Goal: Task Accomplishment & Management: Complete application form

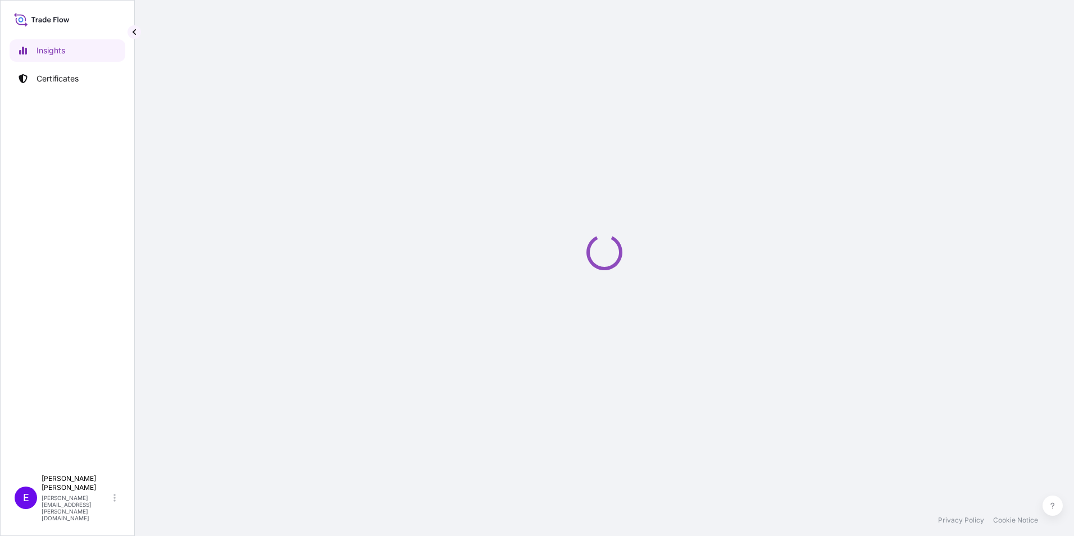
select select "2025"
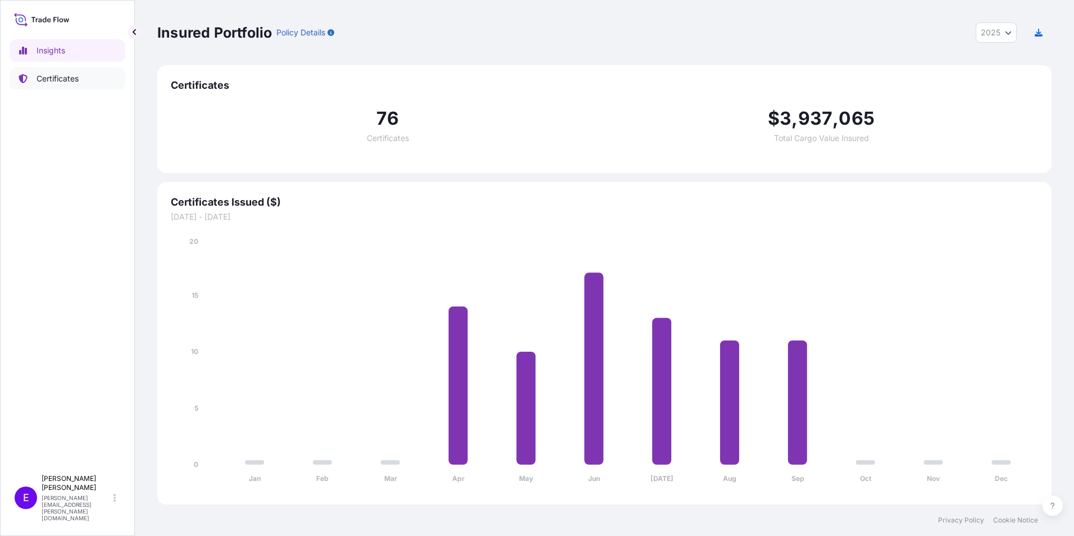
click at [54, 78] on p "Certificates" at bounding box center [58, 78] width 42 height 11
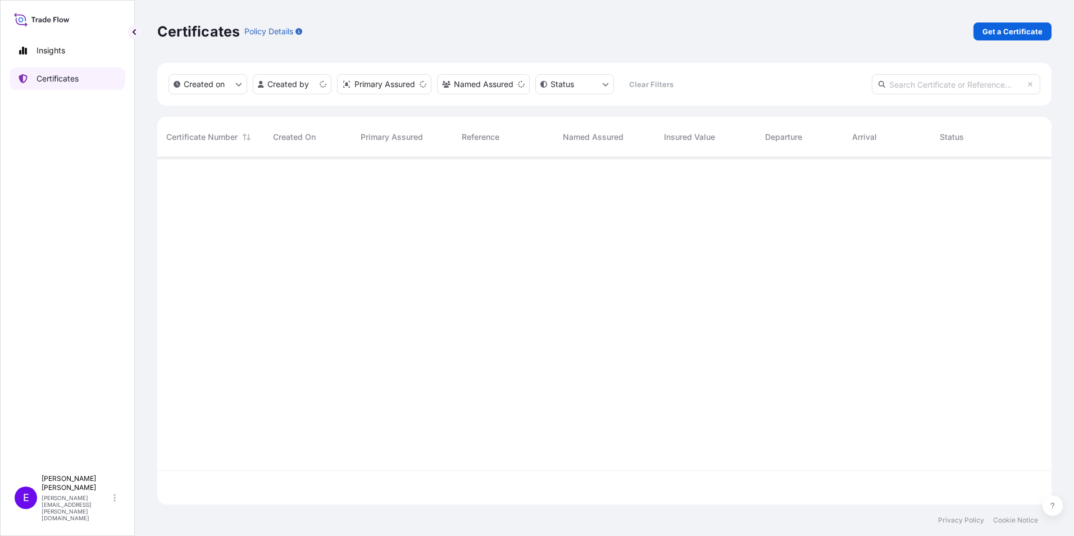
scroll to position [345, 886]
click at [997, 30] on p "Get a Certificate" at bounding box center [1013, 31] width 60 height 11
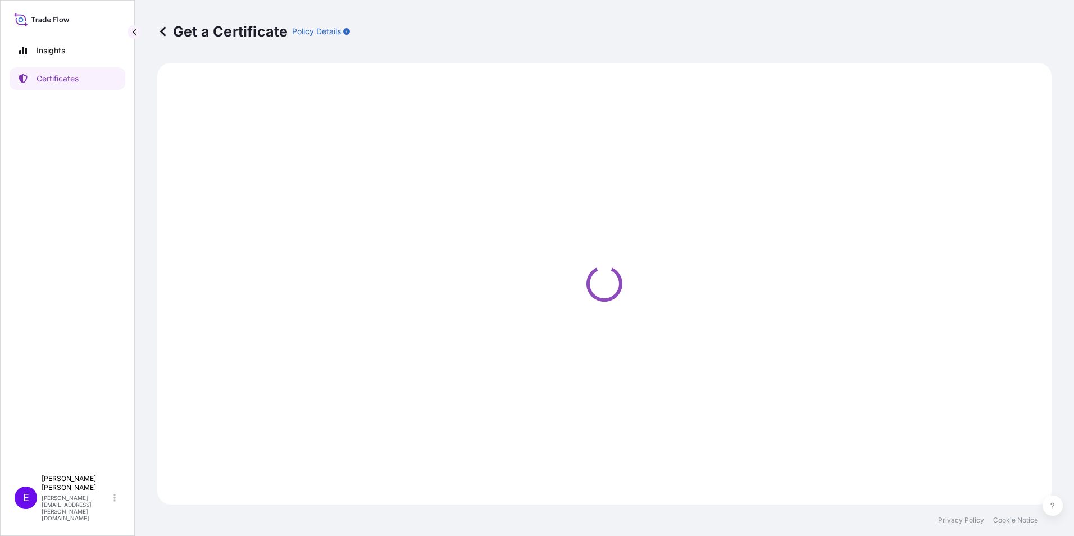
select select "Ocean Vessel"
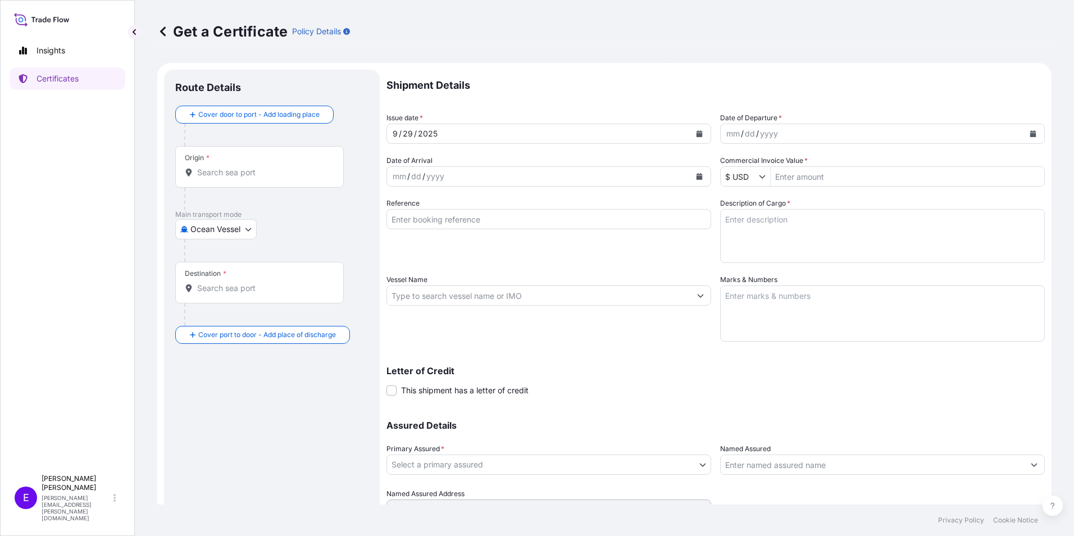
scroll to position [53, 0]
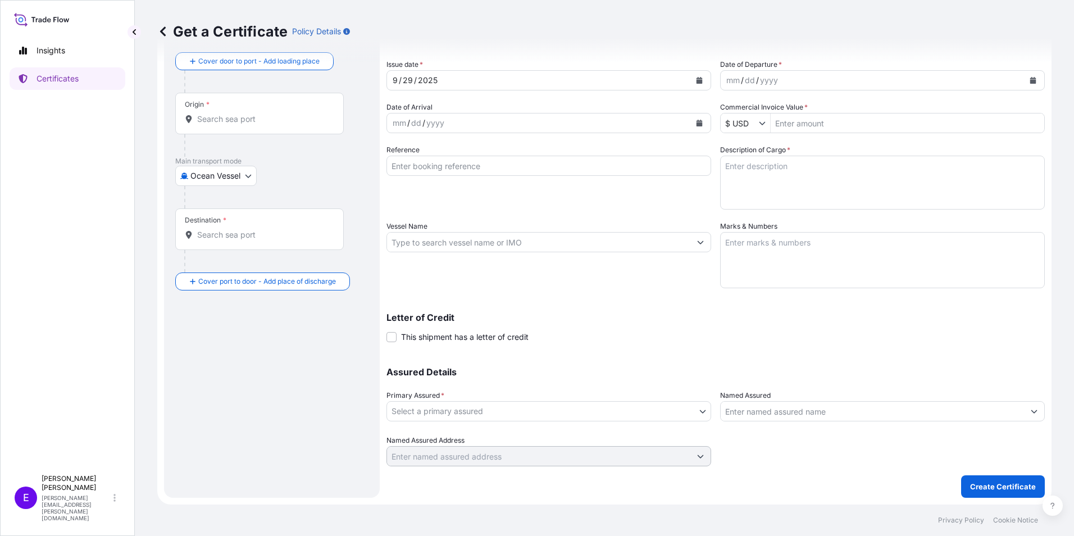
click at [461, 174] on input "Reference" at bounding box center [549, 166] width 325 height 20
type input "PO63878+64427+64587+64898+64899"
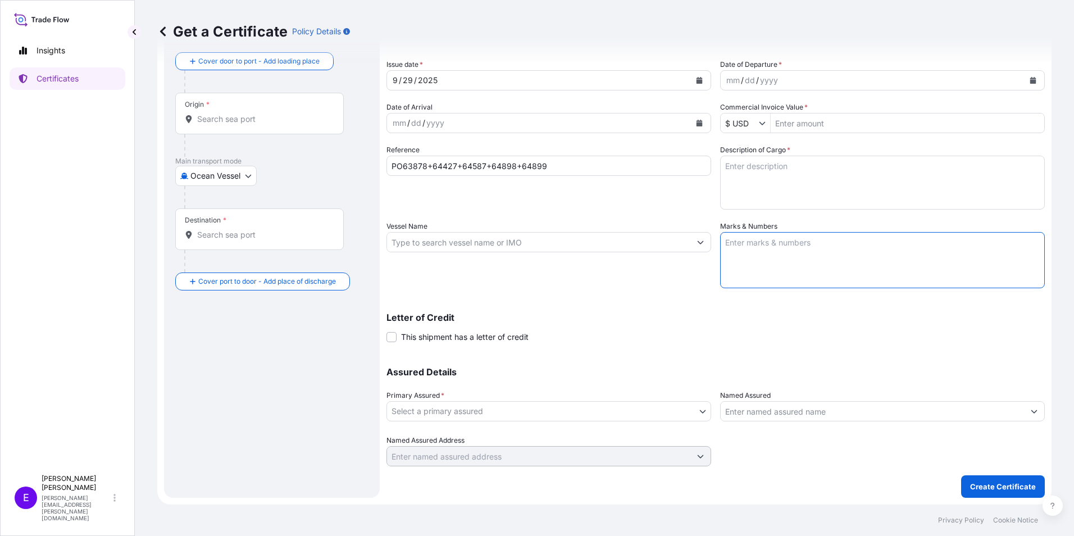
click at [791, 260] on textarea "Marks & Numbers" at bounding box center [882, 260] width 325 height 56
type textarea "POL/POD: [GEOGRAPHIC_DATA]-[GEOGRAPHIC_DATA] IL ETD/ETA: [DATE] OCT BL# SHAM680…"
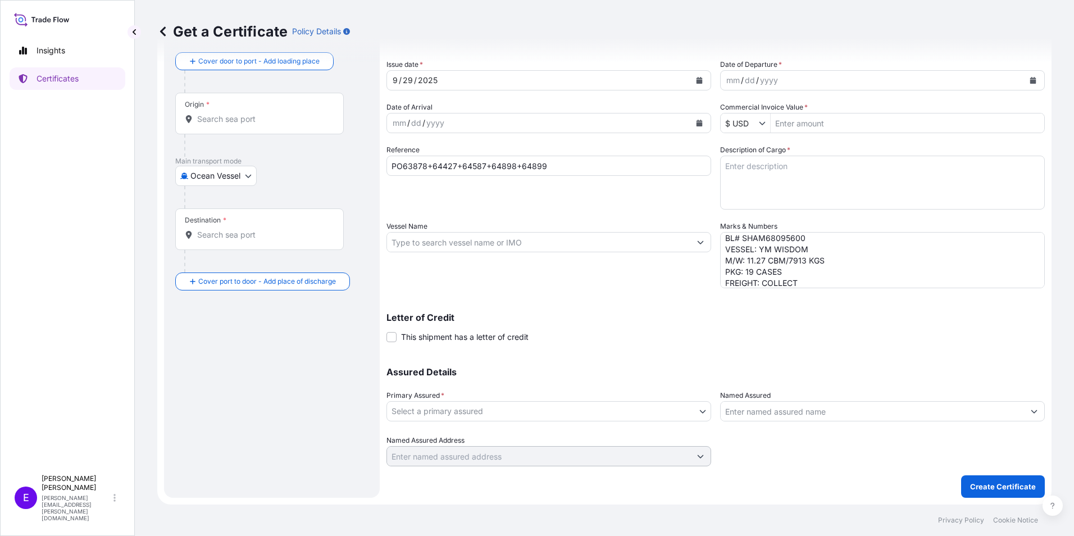
scroll to position [0, 0]
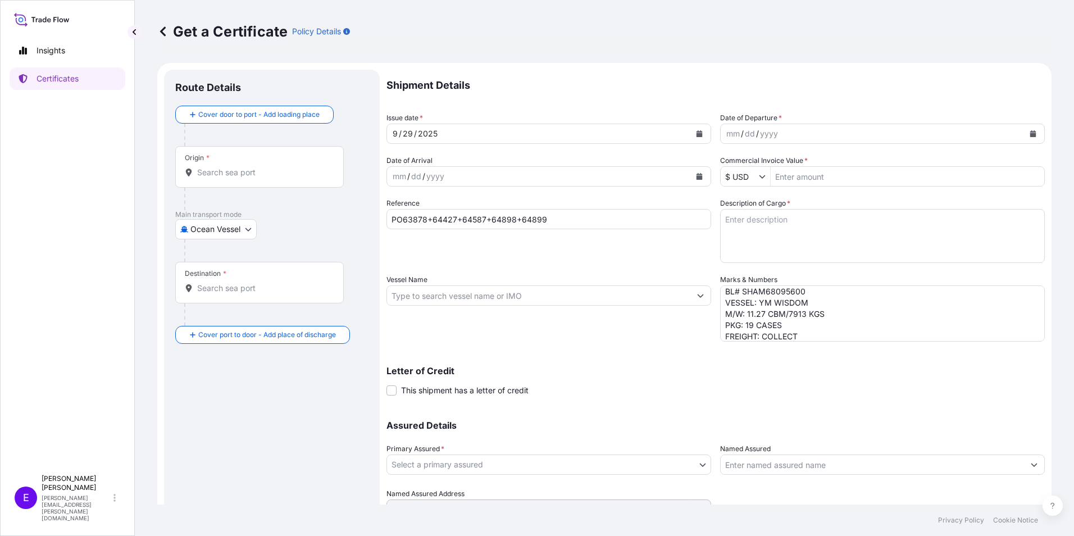
click at [1032, 136] on button "Calendar" at bounding box center [1033, 134] width 18 height 18
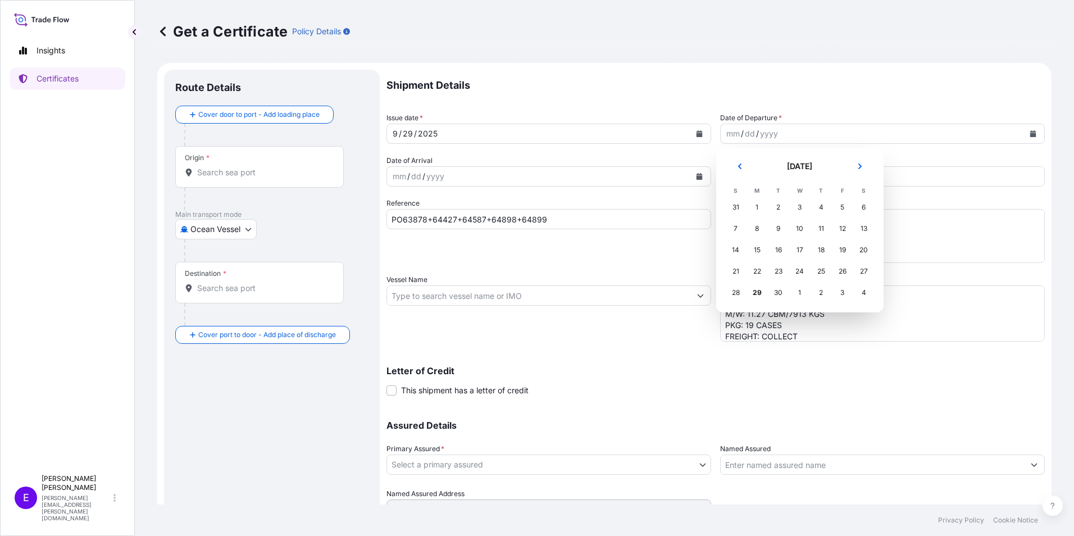
click at [801, 293] on div "1" at bounding box center [800, 293] width 20 height 20
click at [802, 291] on div "1" at bounding box center [800, 293] width 20 height 20
click at [863, 169] on icon "Next" at bounding box center [860, 166] width 7 height 7
click at [797, 208] on div "1" at bounding box center [800, 207] width 20 height 20
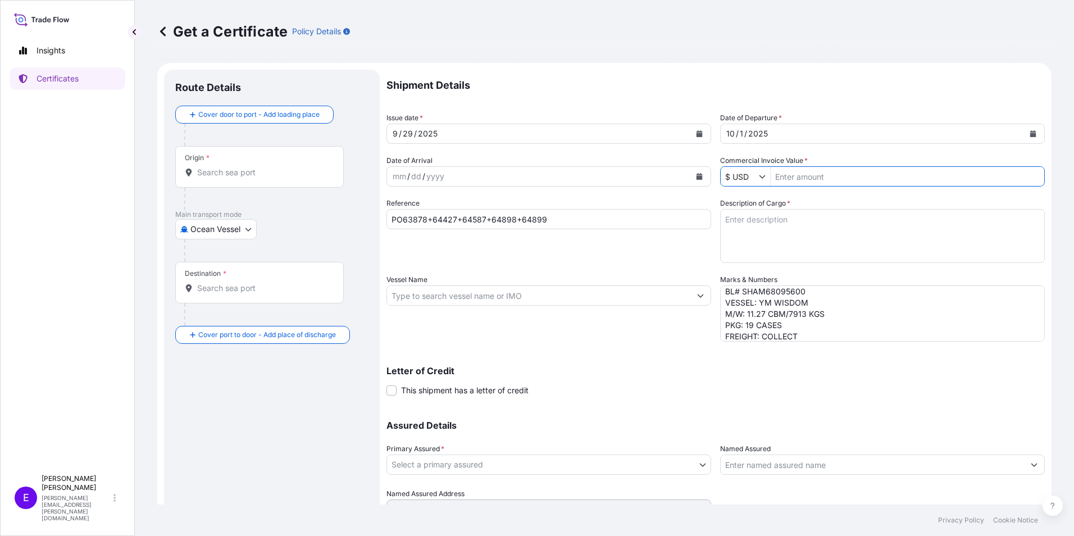
click at [804, 179] on input "Commercial Invoice Value *" at bounding box center [908, 176] width 274 height 20
paste input "156,144"
type input "156,144"
click at [917, 408] on div "Assured Details Primary Assured * Select a primary assured Novum Holdings, LLC …" at bounding box center [716, 463] width 658 height 112
click at [785, 239] on textarea "Description of Cargo *" at bounding box center [882, 236] width 325 height 54
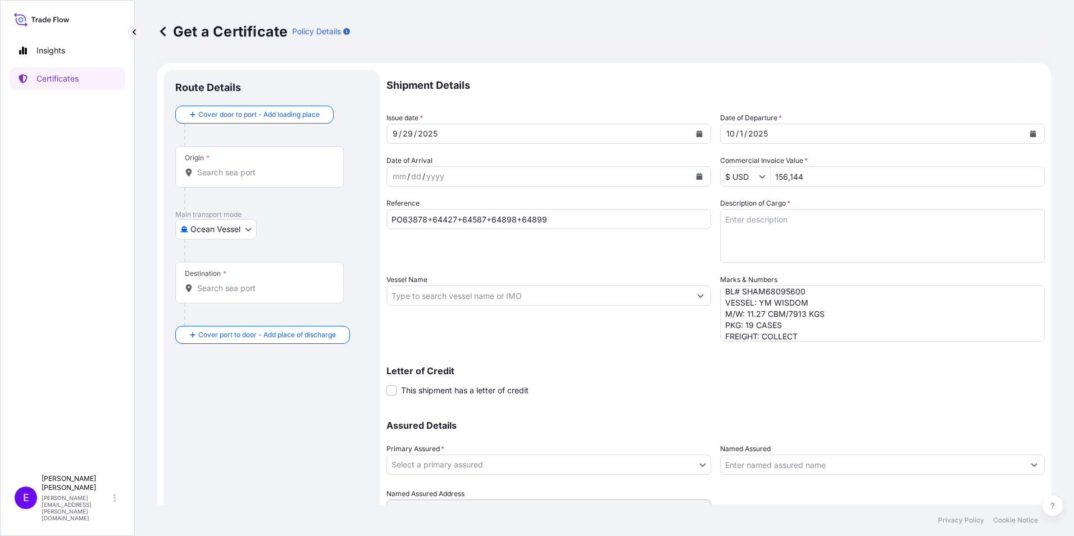
click at [884, 337] on textarea "POL/POD: [GEOGRAPHIC_DATA]-[GEOGRAPHIC_DATA] IL ETD/ETA: [DATE] OCT BL# SHAM680…" at bounding box center [882, 313] width 325 height 56
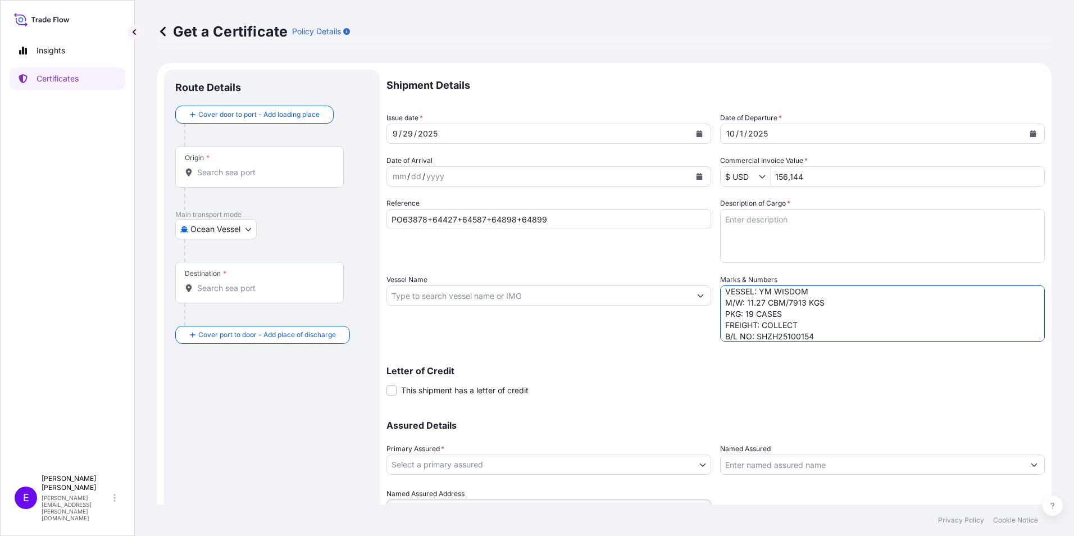
type textarea "POL/POD: [GEOGRAPHIC_DATA]-[GEOGRAPHIC_DATA] IL ETD/ETA: [DATE] OCT BL# SHAM680…"
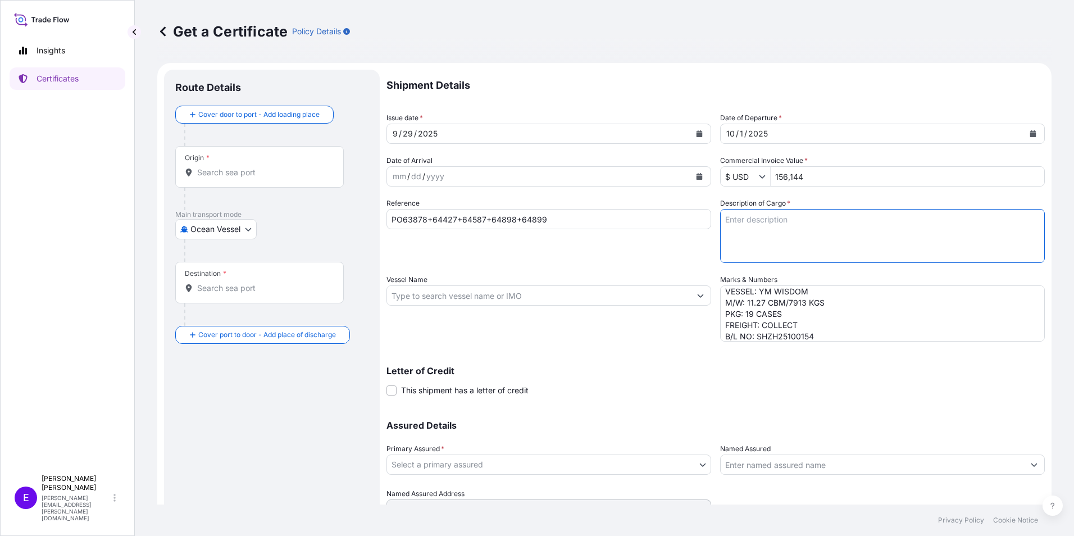
click at [817, 222] on textarea "Description of Cargo *" at bounding box center [882, 236] width 325 height 54
type textarea "19 PACKAGES CURTAIN WALL PARTS/LVNU0320021/24H0676087/20GP/19PACKAGES/7913.000K…"
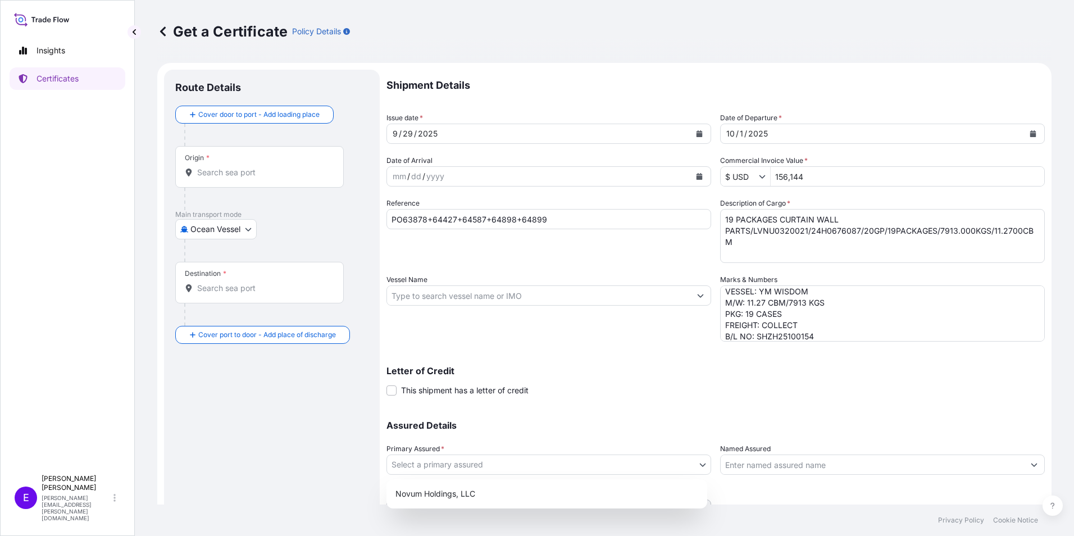
click at [423, 470] on body "Insights Certificates E [PERSON_NAME] [PERSON_NAME][EMAIL_ADDRESS][PERSON_NAME]…" at bounding box center [537, 268] width 1074 height 536
click at [425, 489] on div "Novum Holdings, LLC" at bounding box center [547, 494] width 312 height 20
select select "31540"
click at [210, 184] on div "Origin *" at bounding box center [259, 167] width 169 height 42
click at [210, 178] on input "Origin *" at bounding box center [263, 172] width 133 height 11
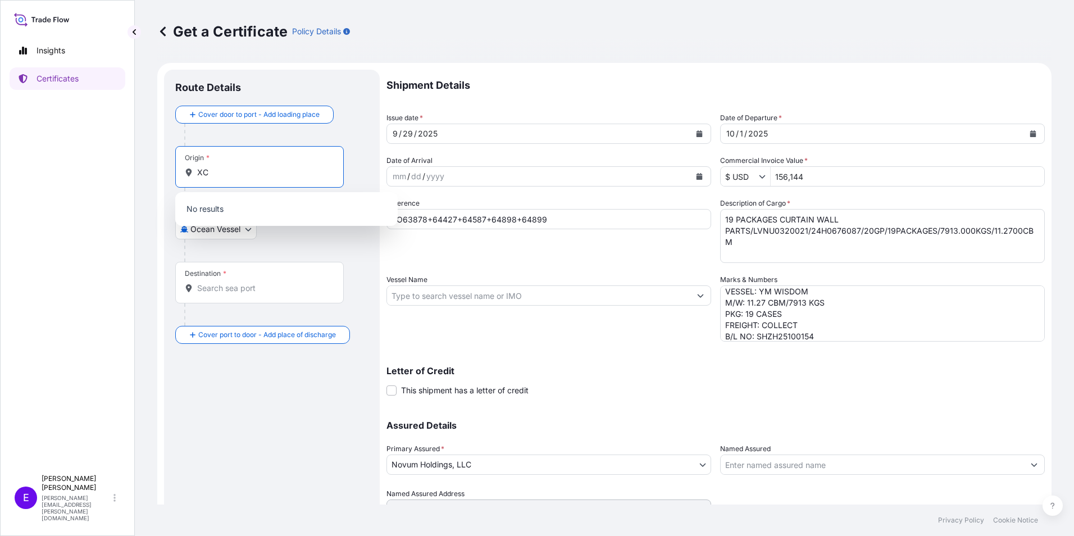
type input "X"
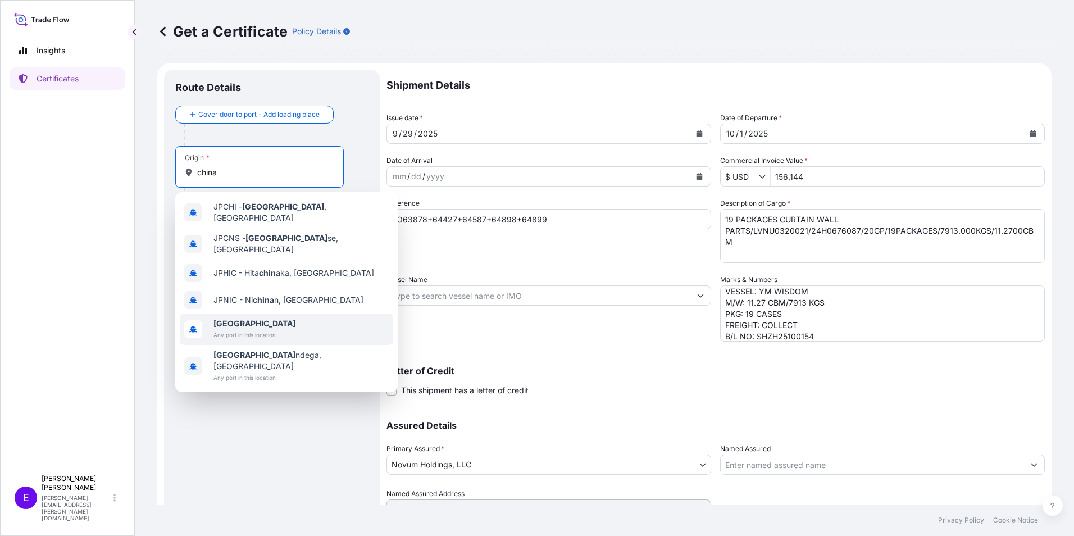
click at [325, 322] on div "[GEOGRAPHIC_DATA] Any port in this location" at bounding box center [286, 328] width 213 height 31
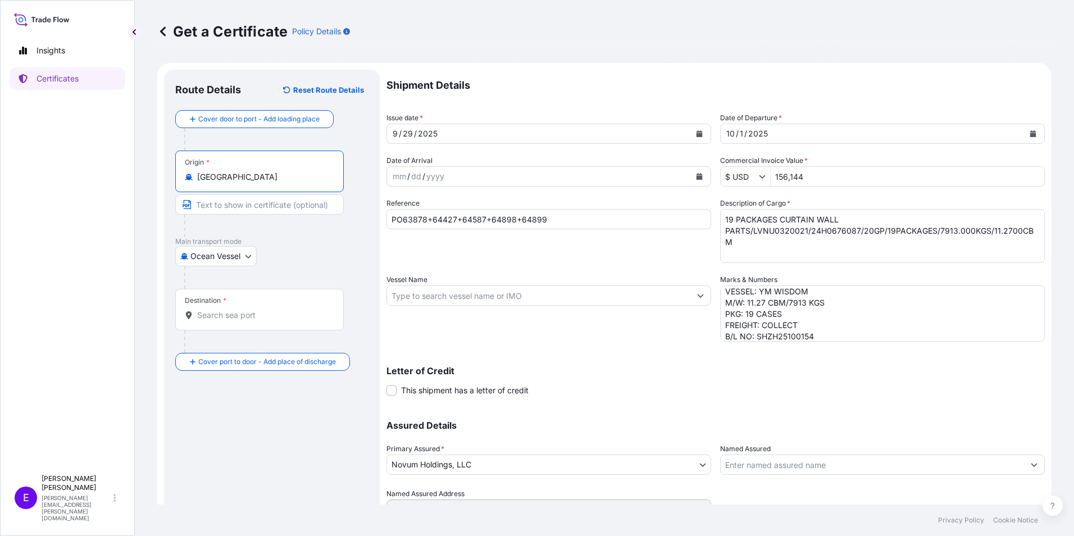
type input "[GEOGRAPHIC_DATA]"
click at [466, 302] on input "Vessel Name" at bounding box center [538, 295] width 303 height 20
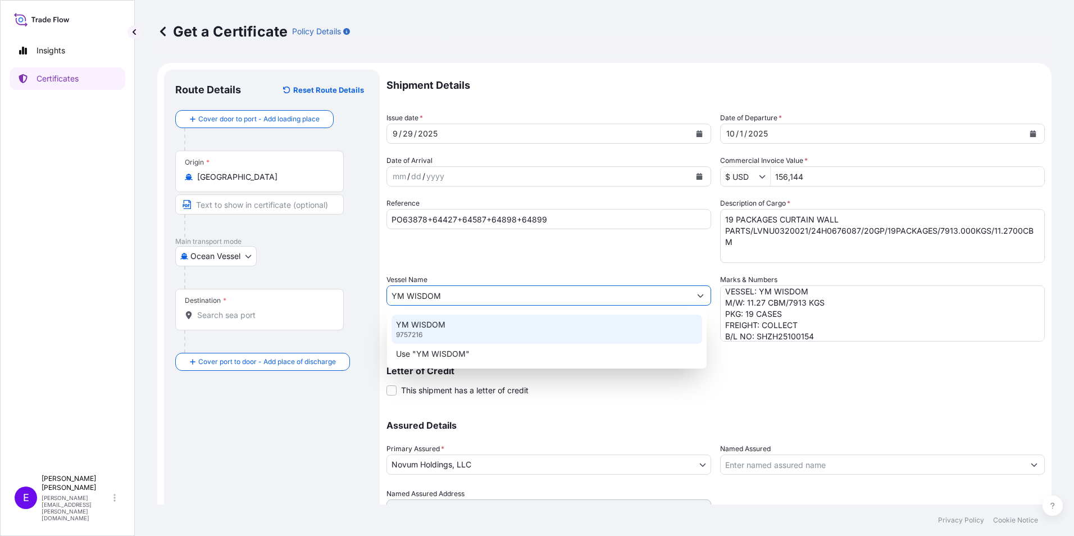
click at [433, 335] on div "YM WISDOM 9757216" at bounding box center [547, 329] width 311 height 29
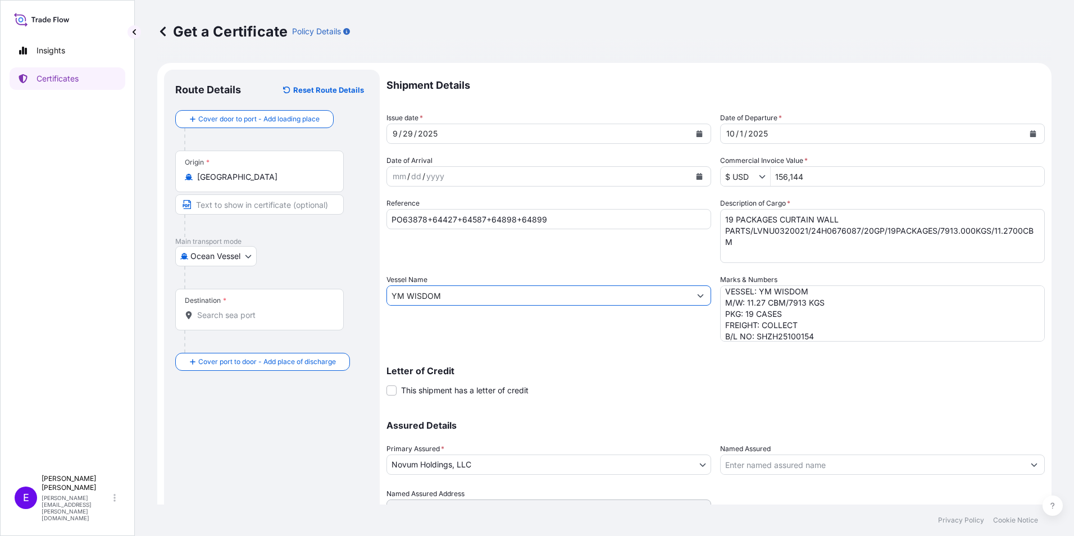
type input "YM WISDOM"
click at [265, 321] on div "Destination *" at bounding box center [259, 310] width 169 height 42
click at [265, 321] on input "Destination *" at bounding box center [263, 315] width 133 height 11
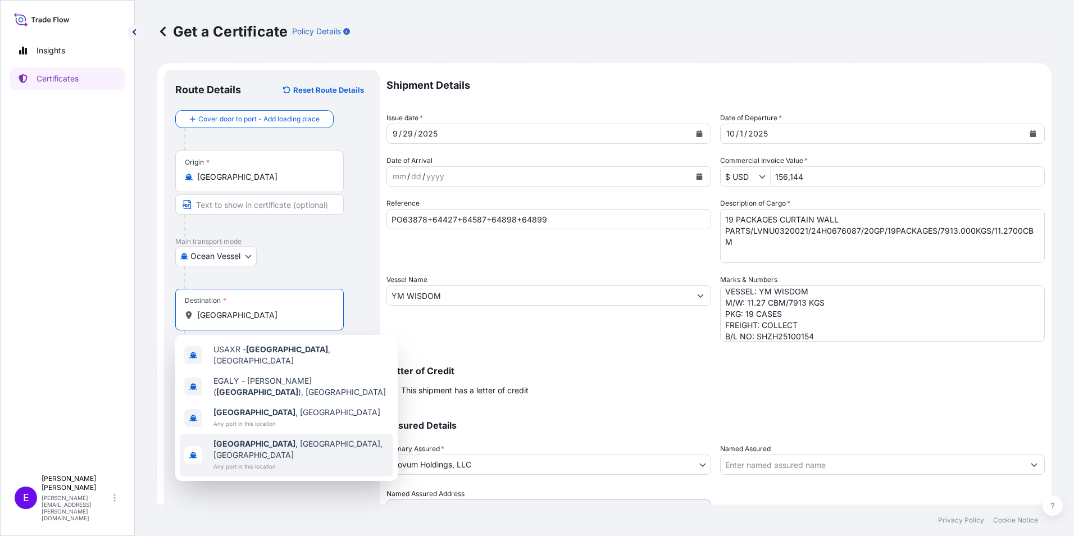
click at [260, 461] on span "Any port in this location" at bounding box center [300, 466] width 175 height 11
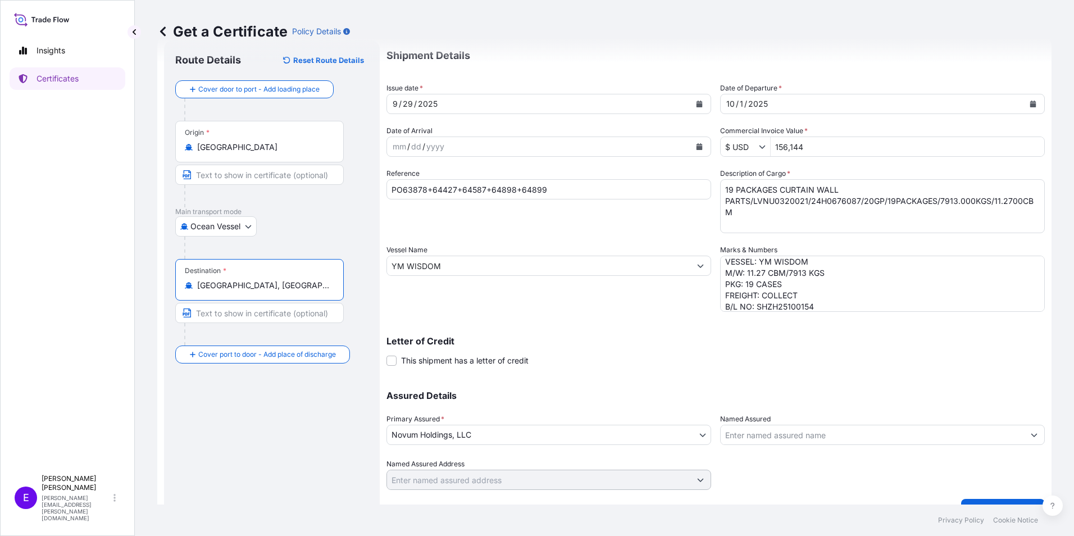
scroll to position [53, 0]
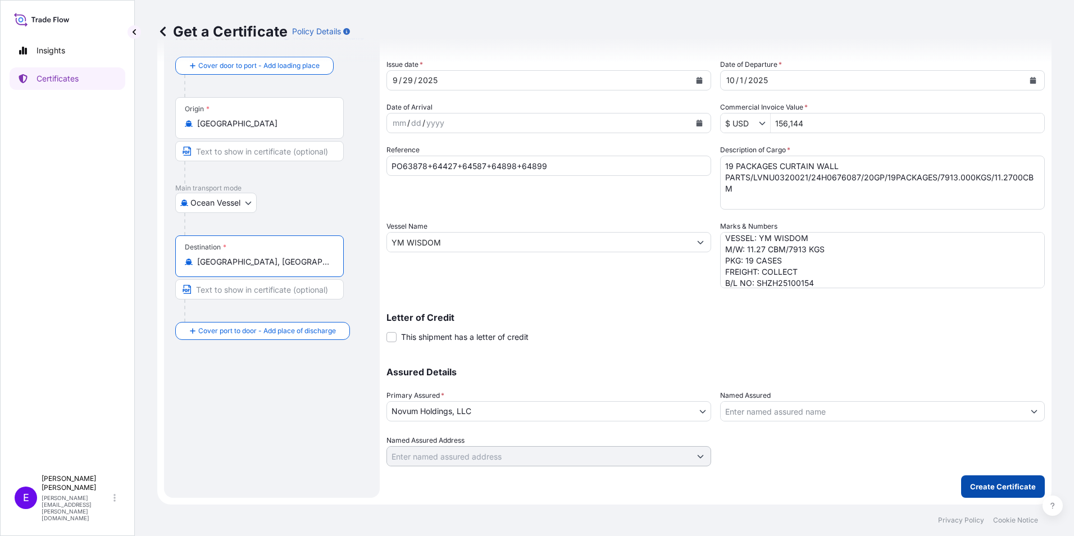
type input "[GEOGRAPHIC_DATA], [GEOGRAPHIC_DATA], [GEOGRAPHIC_DATA]"
click at [983, 484] on p "Create Certificate" at bounding box center [1003, 486] width 66 height 11
